Goal: Check status: Check status

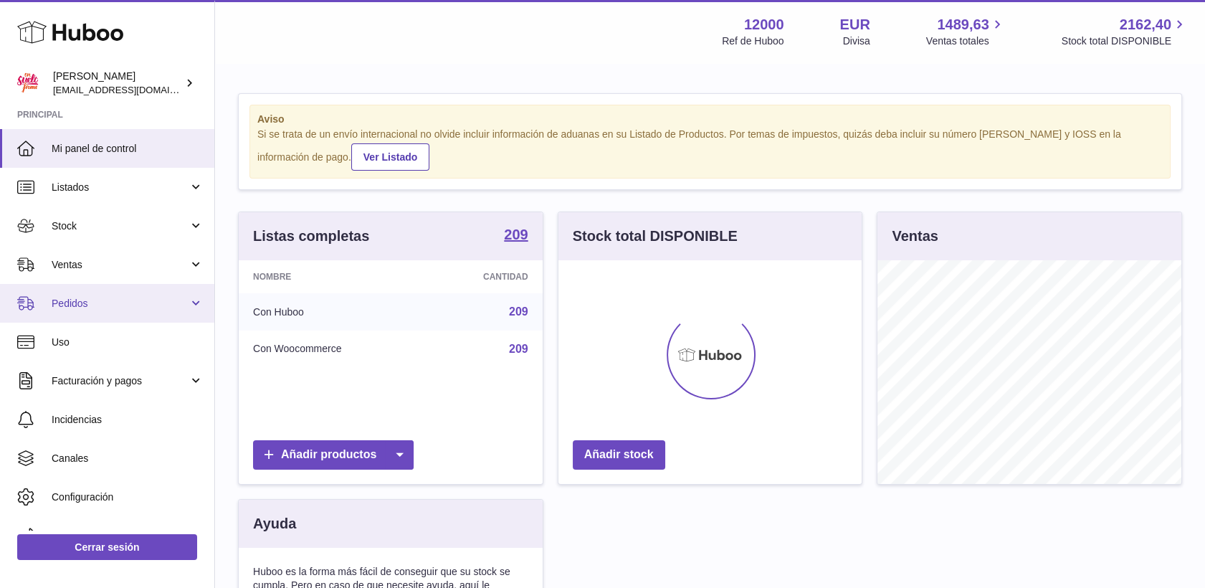
scroll to position [224, 304]
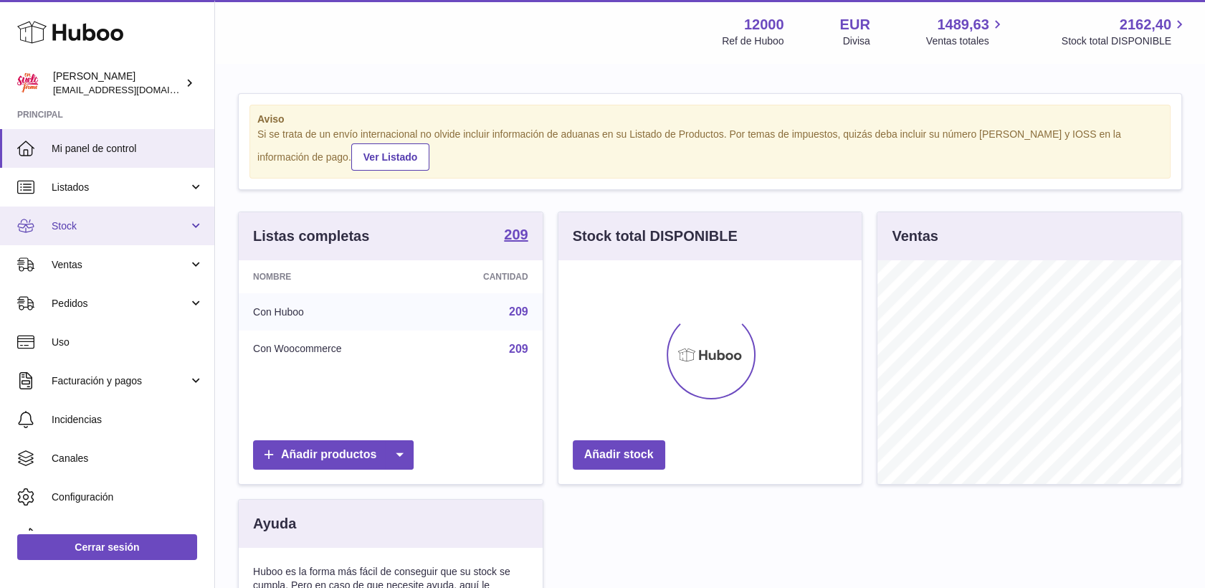
click at [68, 229] on span "Stock" at bounding box center [120, 226] width 137 height 14
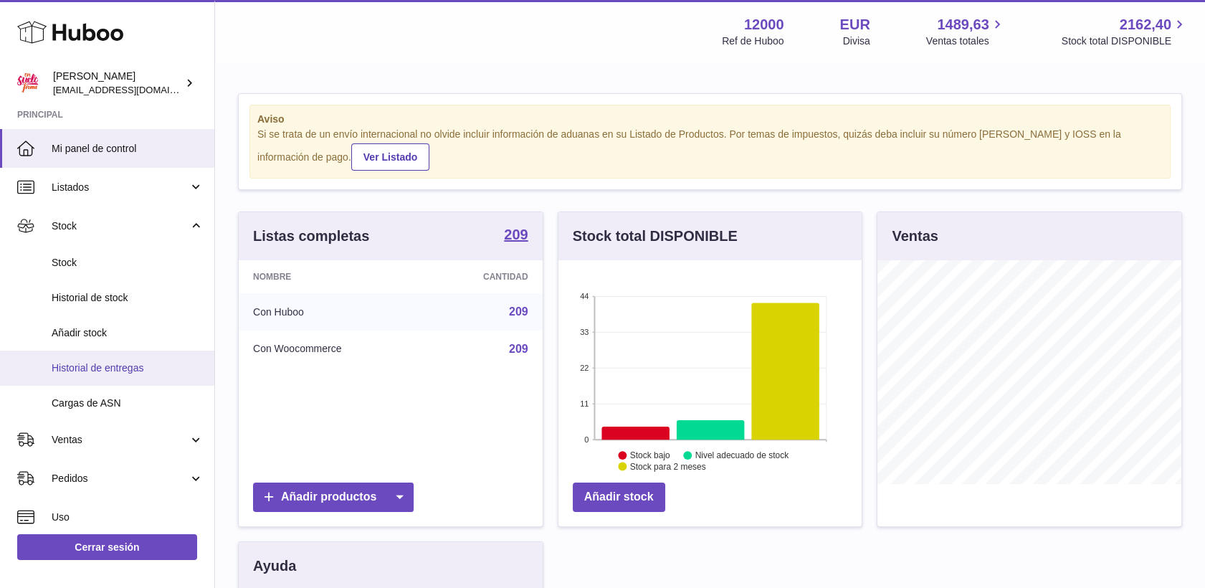
click at [91, 370] on span "Historial de entregas" at bounding box center [128, 368] width 152 height 14
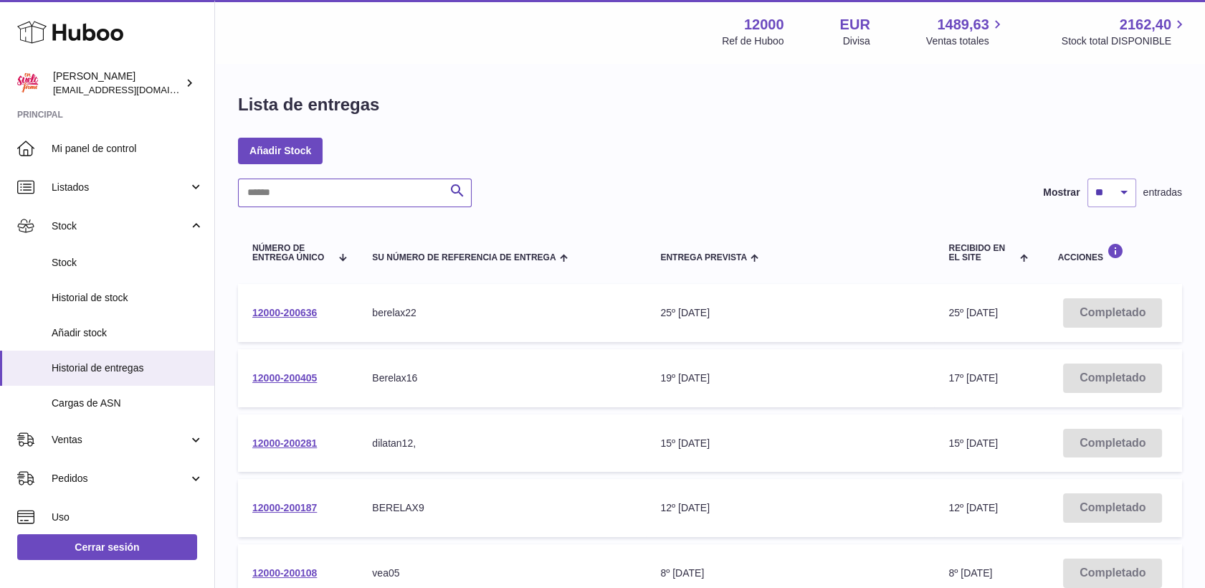
click at [310, 199] on input "text" at bounding box center [355, 192] width 234 height 29
type input "*****"
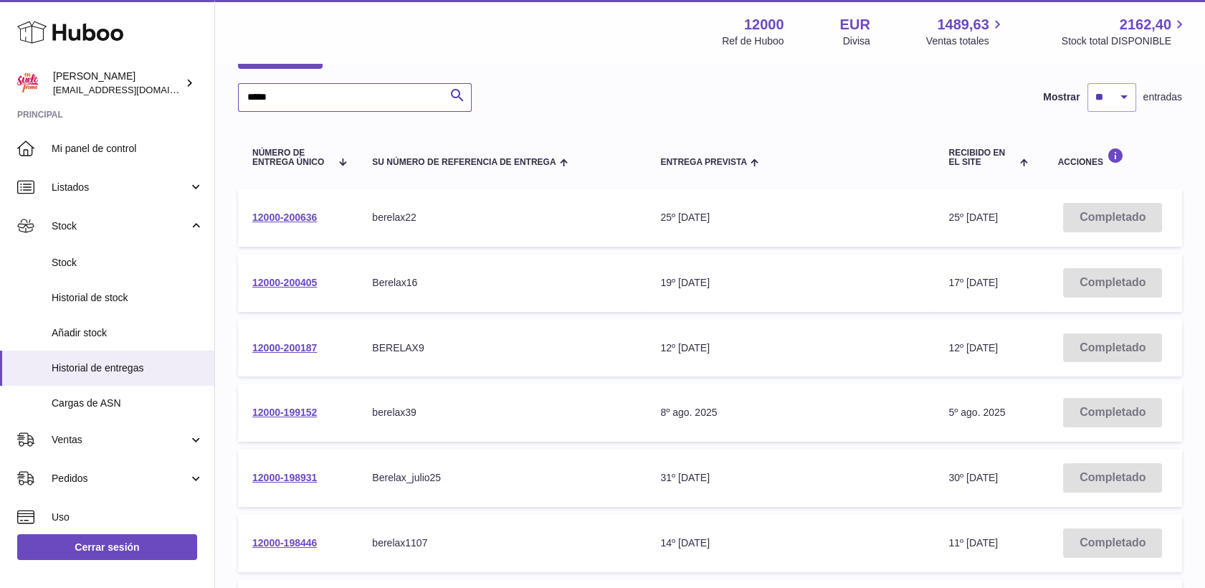
scroll to position [159, 0]
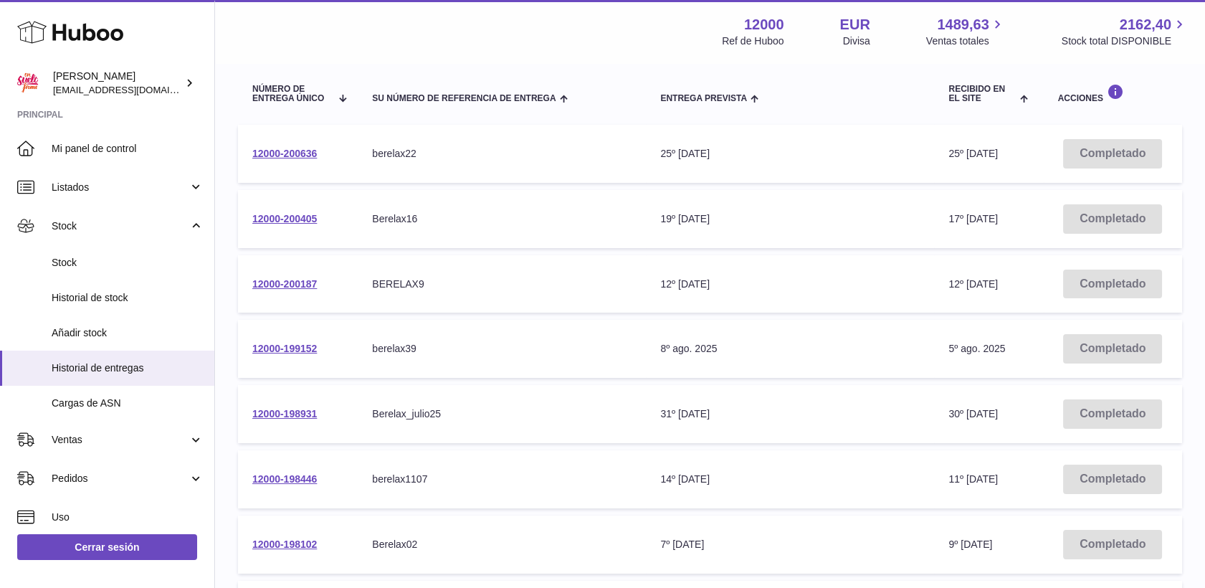
click at [297, 341] on td "12000-199152" at bounding box center [298, 349] width 120 height 58
click at [297, 347] on link "12000-199152" at bounding box center [284, 348] width 65 height 11
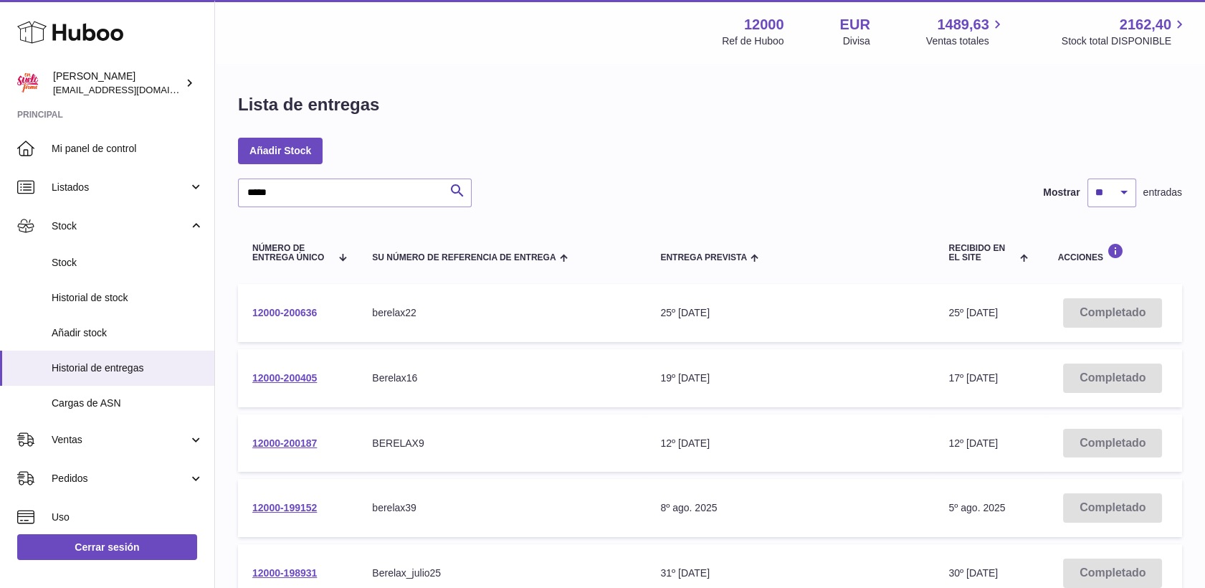
click at [307, 310] on link "12000-200636" at bounding box center [284, 312] width 65 height 11
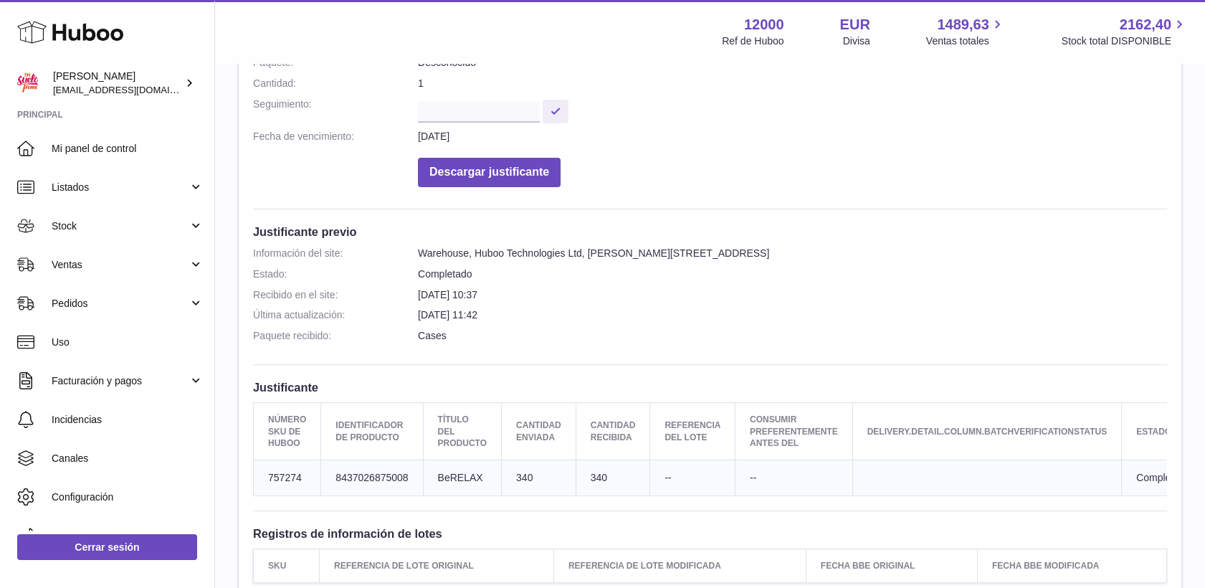
scroll to position [318, 0]
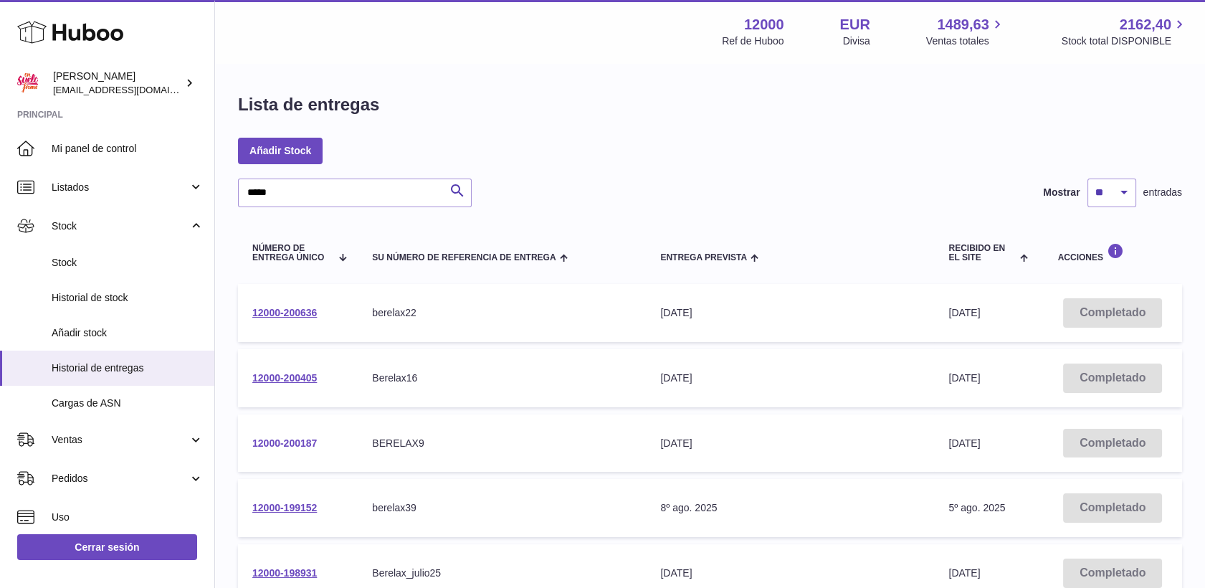
click at [288, 444] on link "12000-200187" at bounding box center [284, 442] width 65 height 11
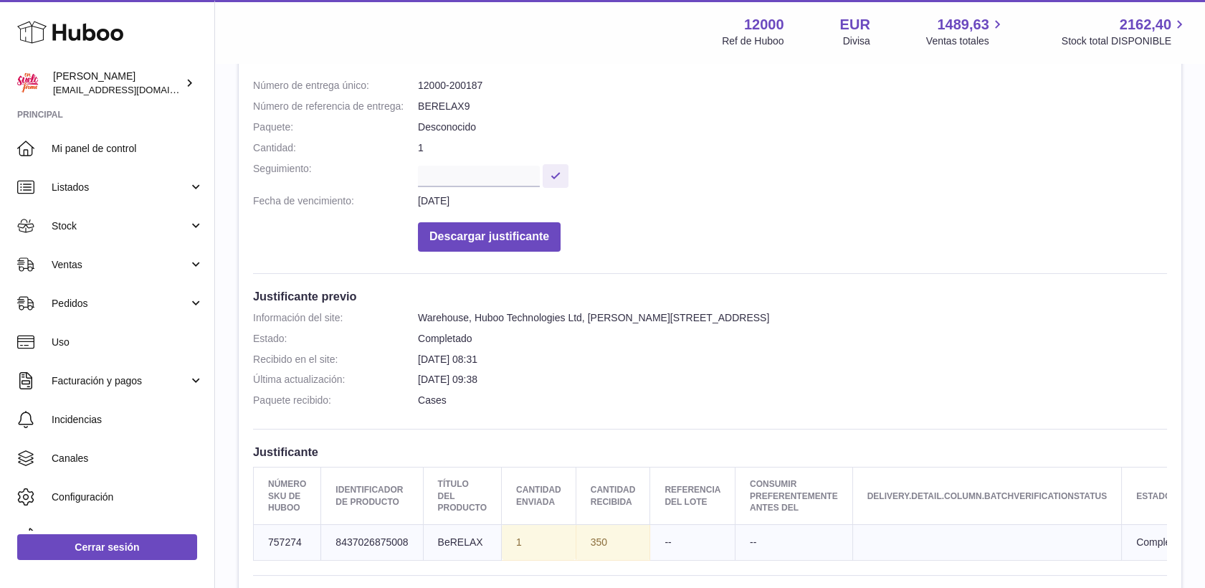
scroll to position [159, 0]
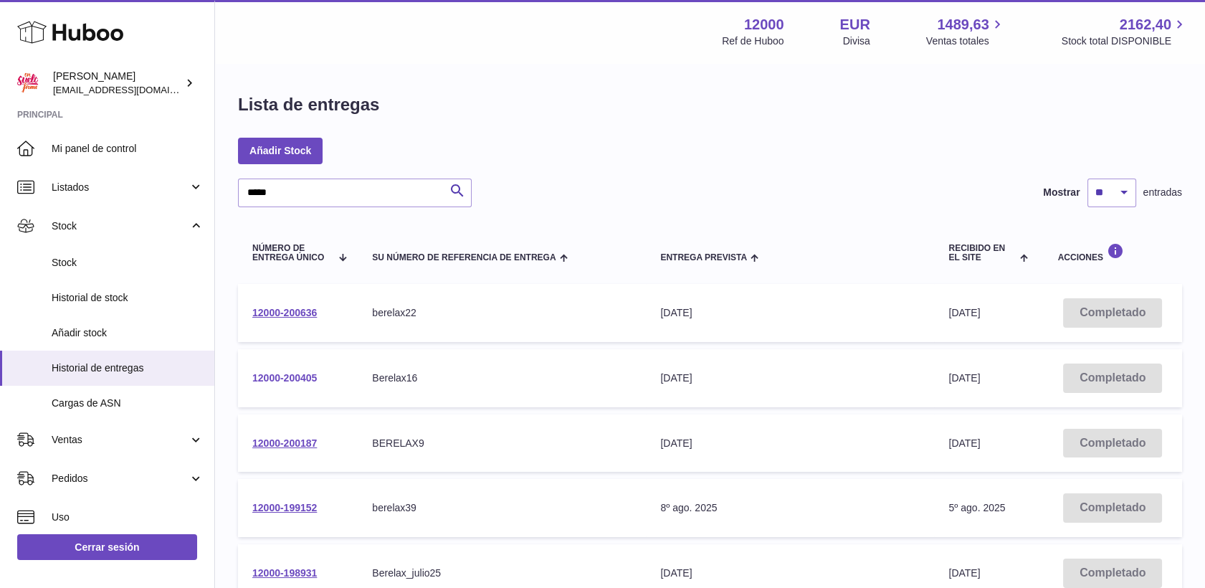
click at [298, 374] on link "12000-200405" at bounding box center [284, 377] width 65 height 11
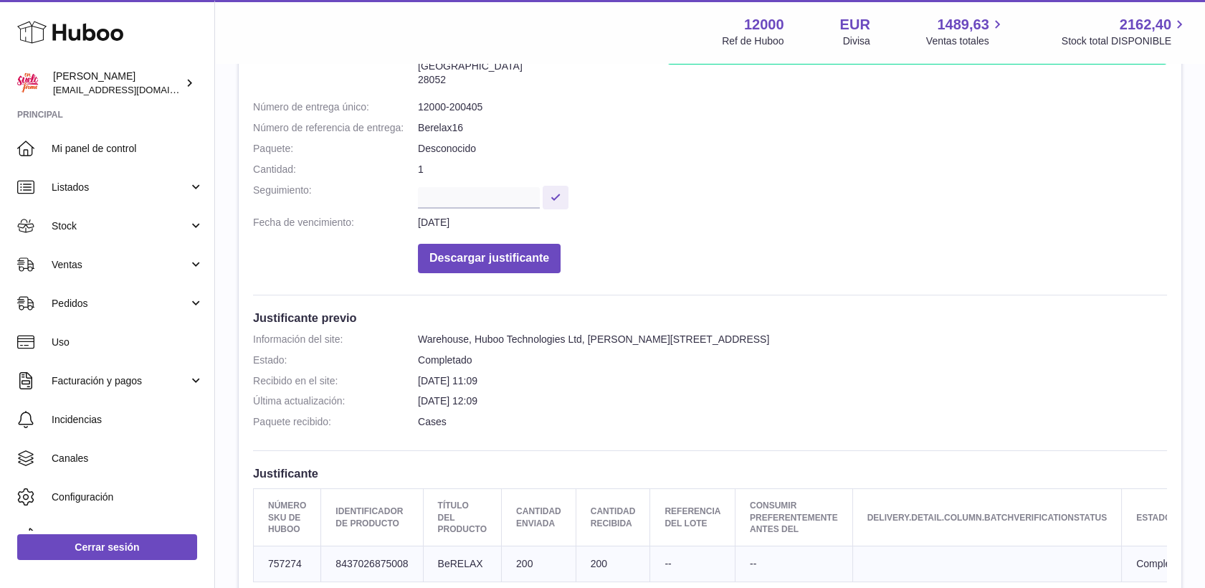
scroll to position [318, 0]
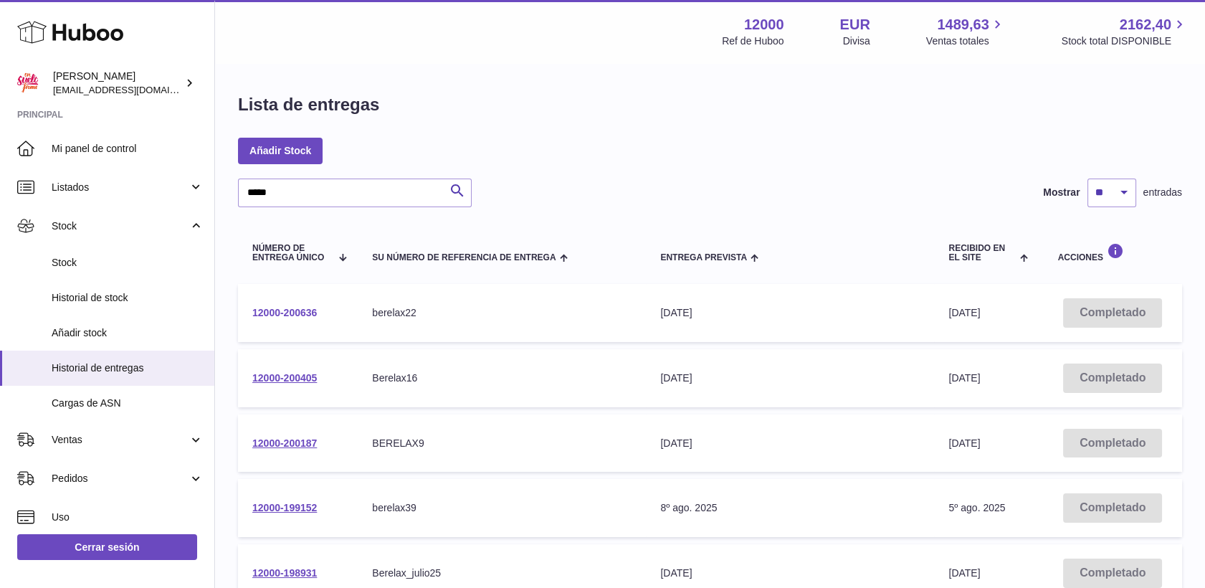
click at [304, 311] on link "12000-200636" at bounding box center [284, 312] width 65 height 11
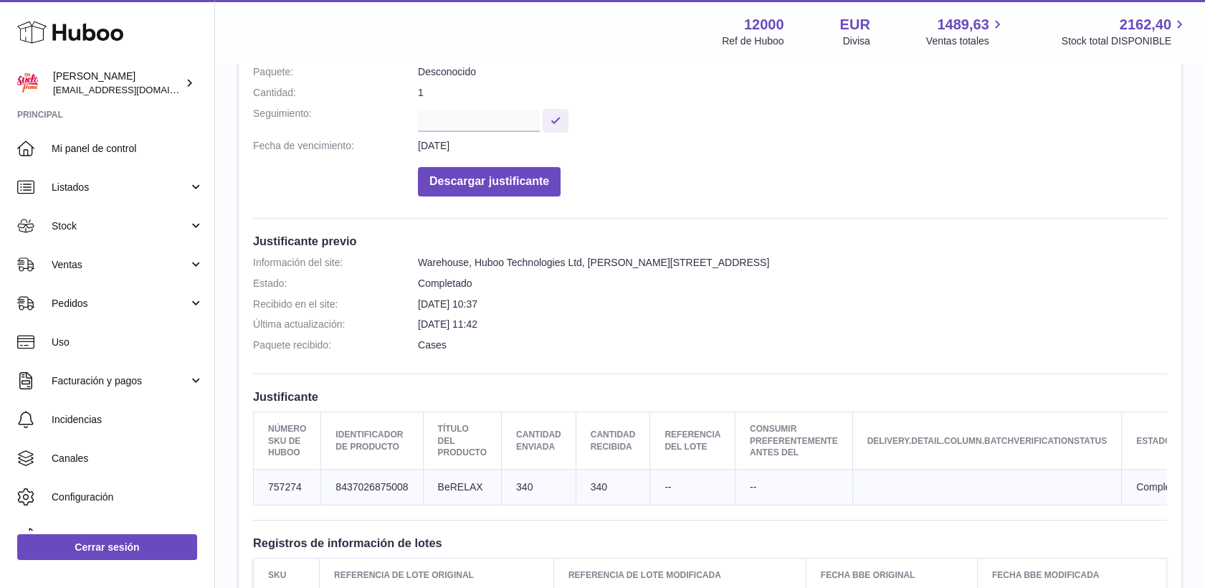
scroll to position [318, 0]
